Goal: Check status: Check status

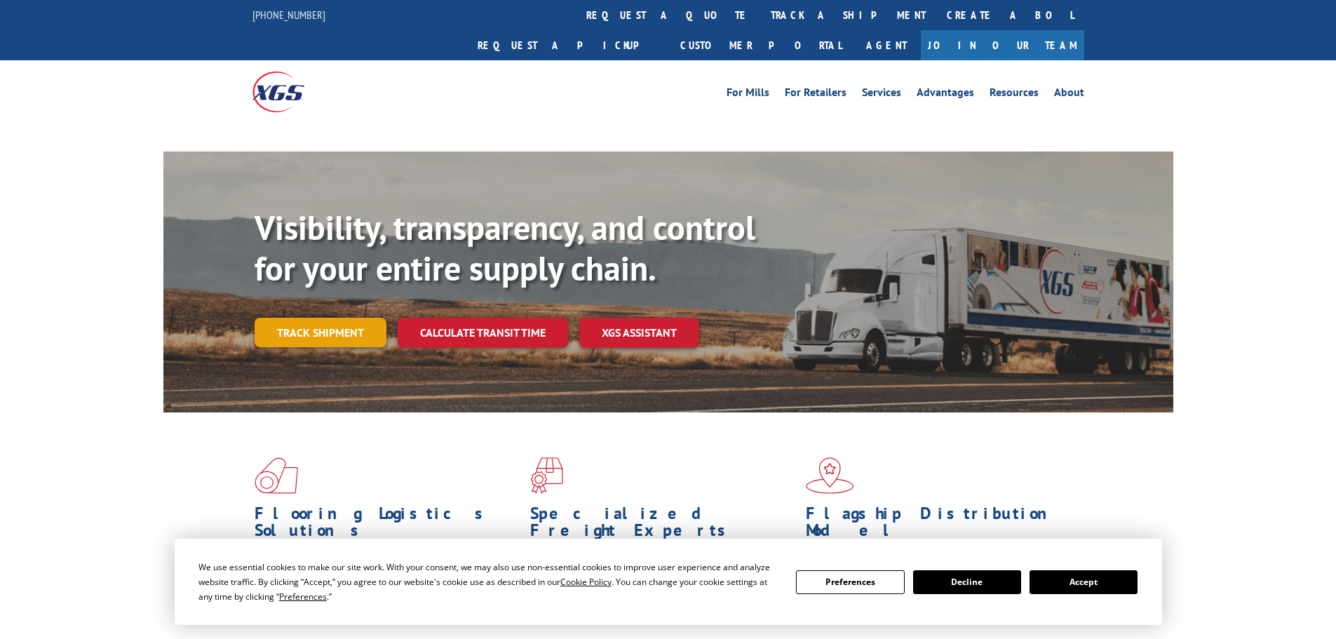
click at [290, 318] on link "Track shipment" at bounding box center [321, 332] width 132 height 29
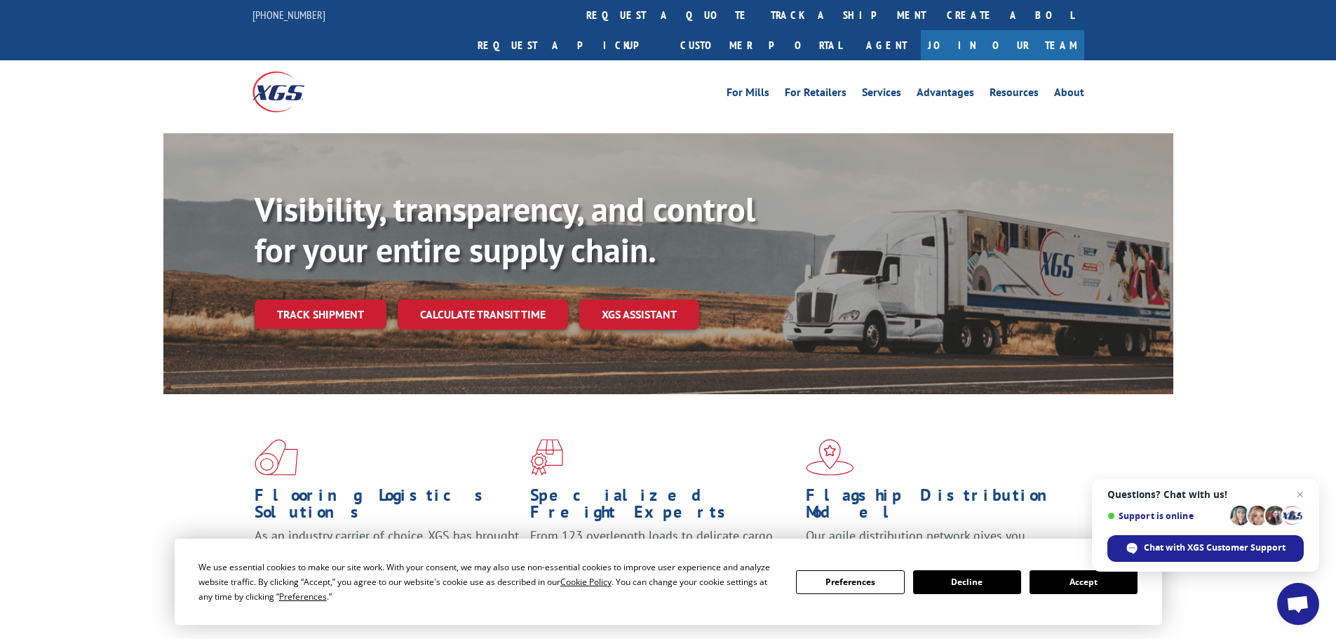
click at [1077, 586] on button "Accept" at bounding box center [1084, 582] width 108 height 24
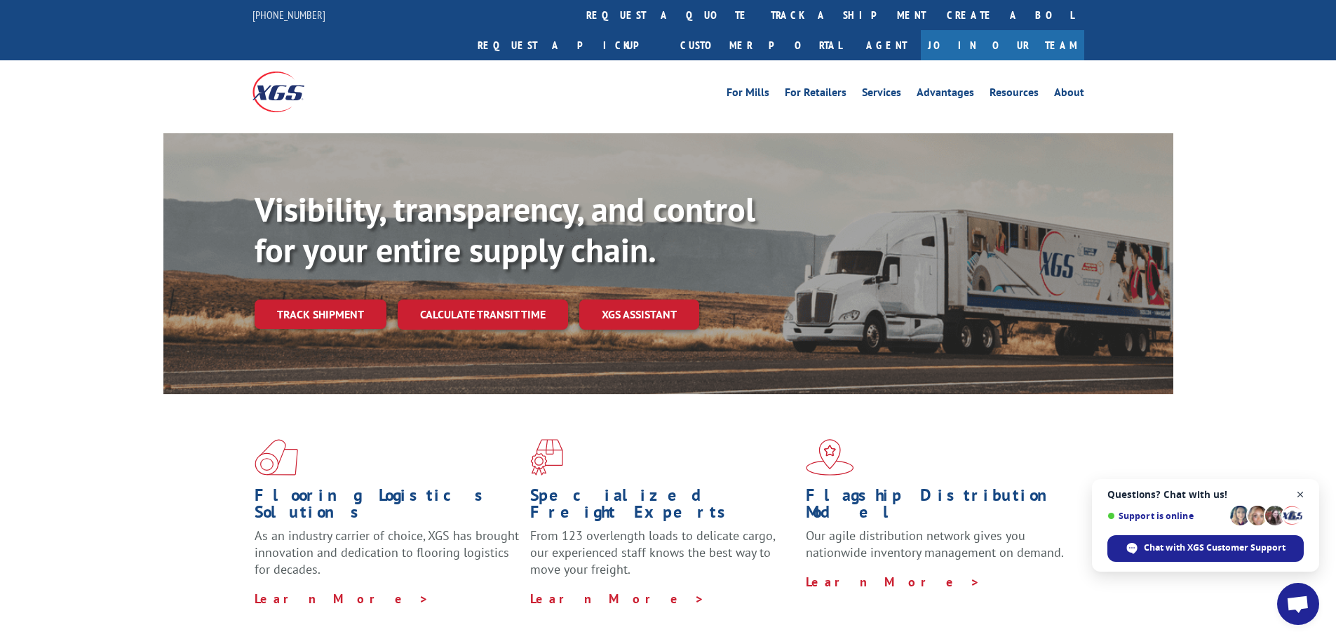
click at [1305, 492] on span "Open chat" at bounding box center [1301, 495] width 18 height 18
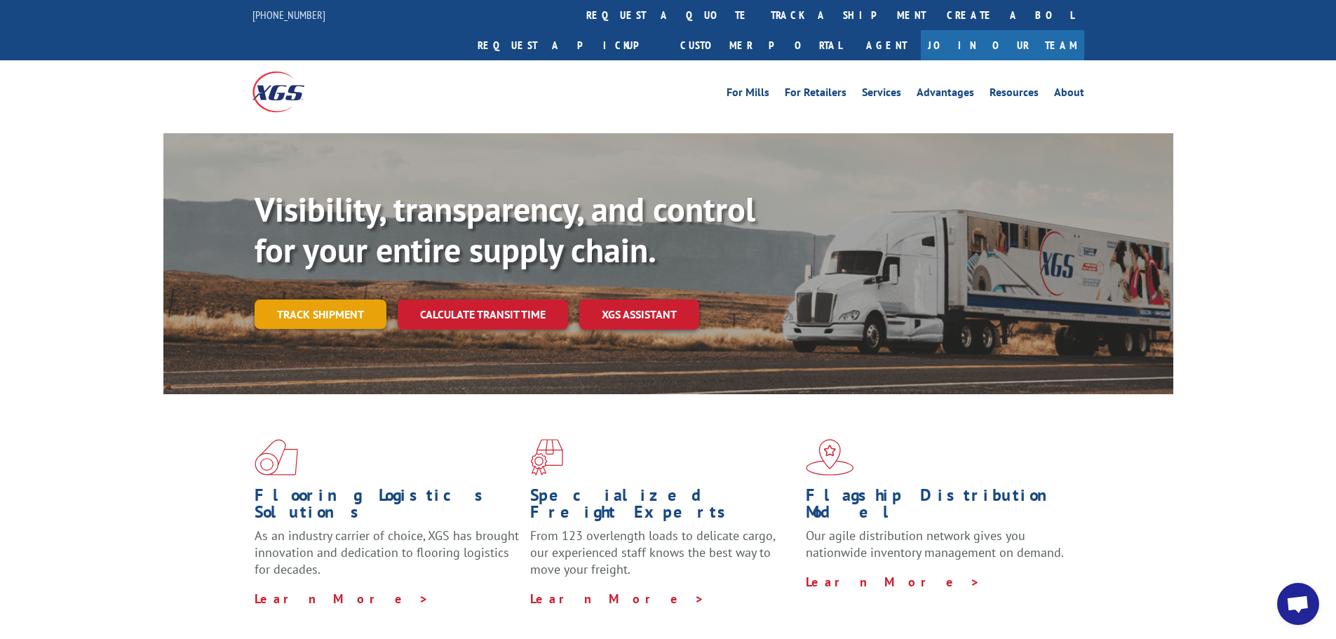
click at [309, 299] on link "Track shipment" at bounding box center [321, 313] width 132 height 29
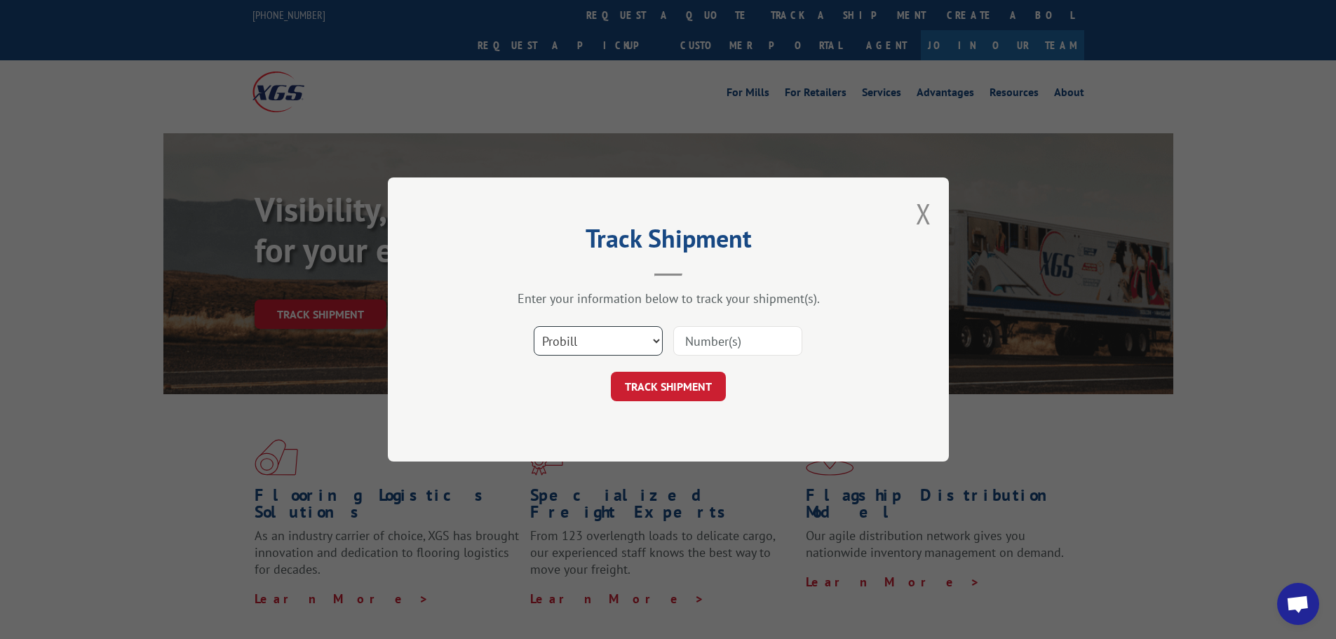
click at [579, 347] on select "Select category... Probill BOL PO" at bounding box center [598, 340] width 129 height 29
select select "bol"
click at [534, 326] on select "Select category... Probill BOL PO" at bounding box center [598, 340] width 129 height 29
click at [699, 342] on input at bounding box center [737, 340] width 129 height 29
paste input "6009799"
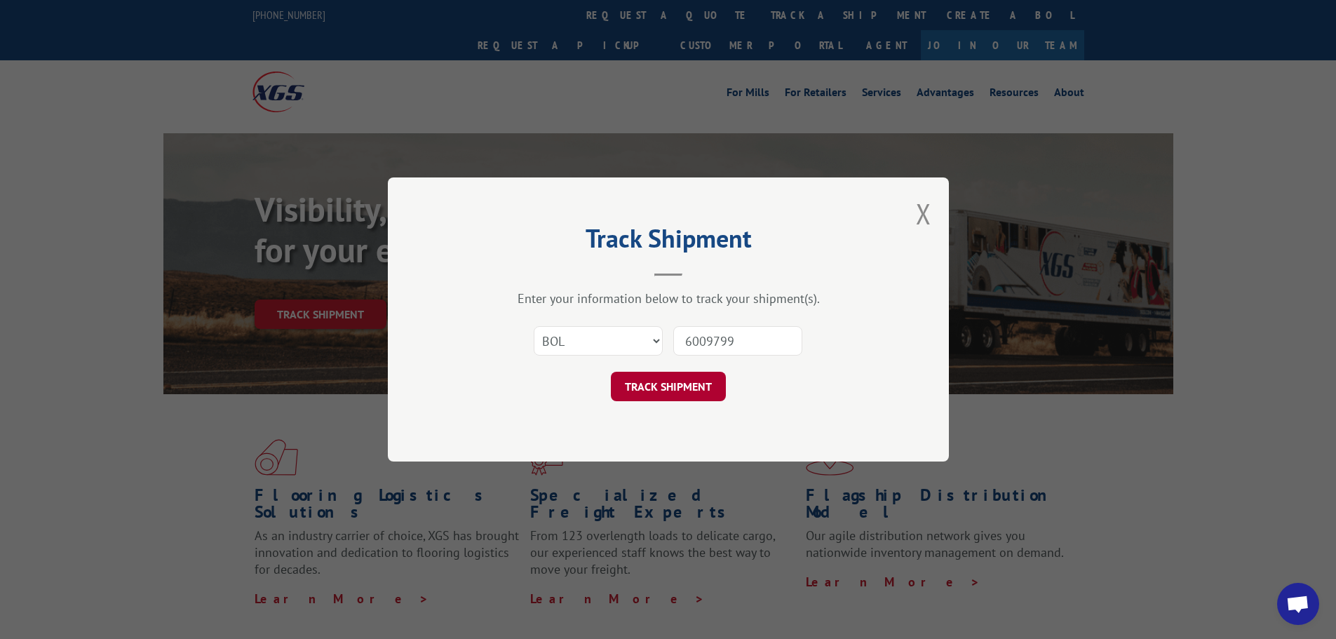
type input "6009799"
click at [648, 389] on button "TRACK SHIPMENT" at bounding box center [668, 386] width 115 height 29
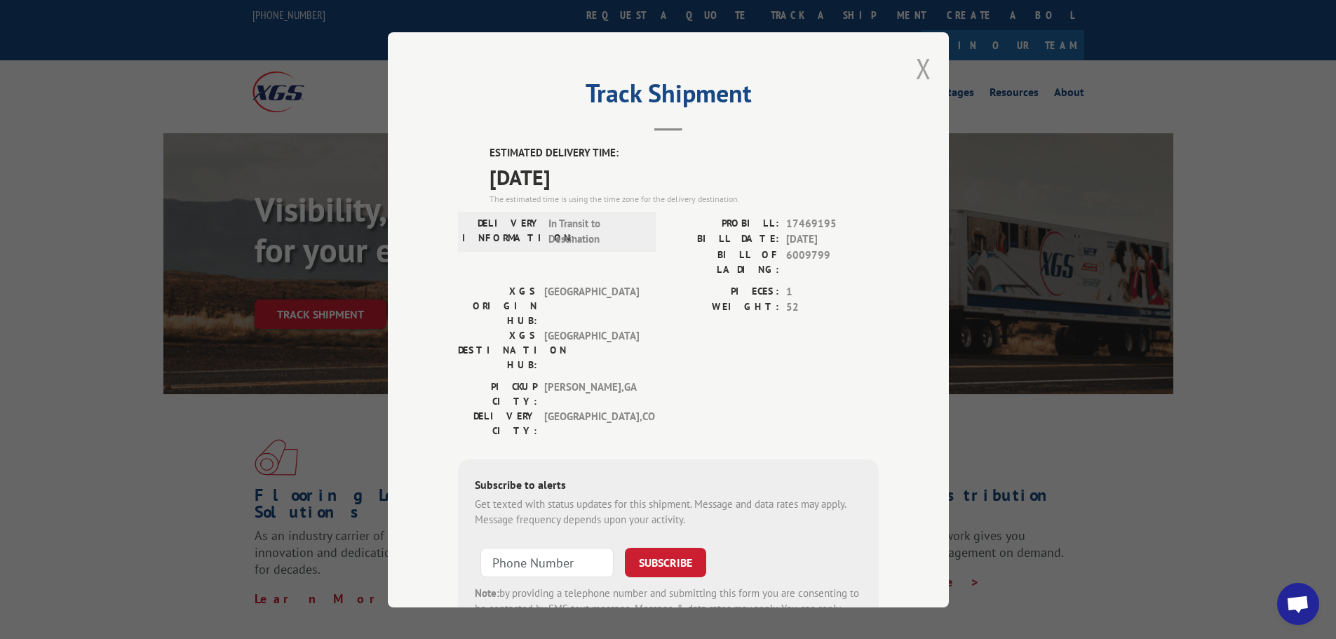
click at [917, 79] on button "Close modal" at bounding box center [923, 68] width 15 height 37
